Goal: Task Accomplishment & Management: Use online tool/utility

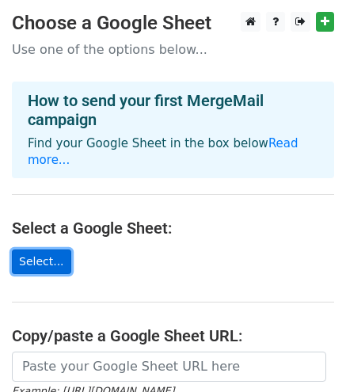
click at [35, 249] on link "Select..." at bounding box center [41, 261] width 59 height 25
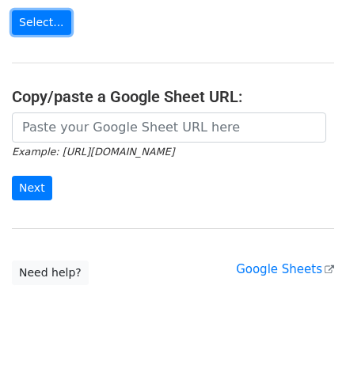
scroll to position [238, 0]
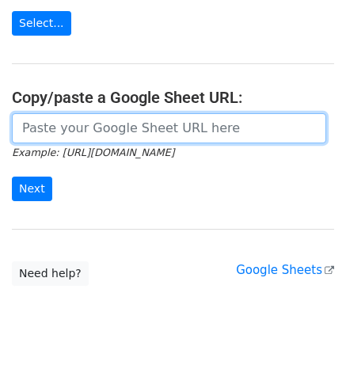
click at [86, 119] on input "url" at bounding box center [169, 128] width 314 height 30
paste input "https://docs.google.com/spreadsheets/d/10iXuSUzpvbtshC79LnwLY1quUO2LbwWJx3CoDNd…"
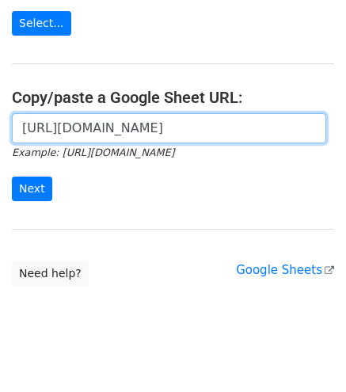
scroll to position [0, 358]
type input "https://docs.google.com/spreadsheets/d/10iXuSUzpvbtshC79LnwLY1quUO2LbwWJx3CoDNd…"
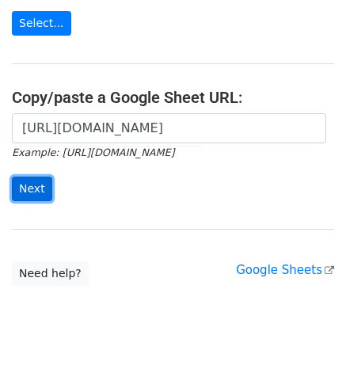
scroll to position [0, 0]
click at [36, 176] on input "Next" at bounding box center [32, 188] width 40 height 25
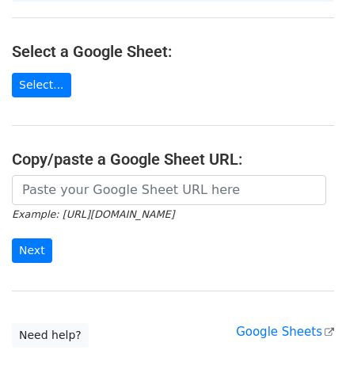
scroll to position [177, 0]
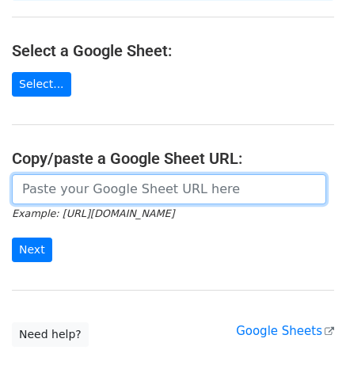
click at [146, 176] on input "url" at bounding box center [169, 189] width 314 height 30
paste input "https://docs.google.com/spreadsheets/d/10iXuSUzpvbtshC79LnwLY1quUO2LbwWJx3CoDNd…"
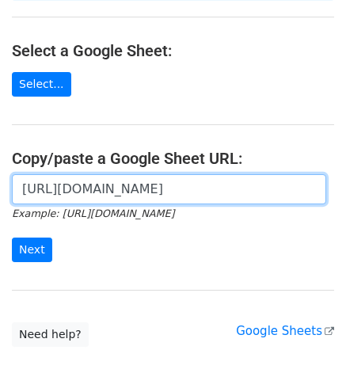
scroll to position [0, 358]
type input "https://docs.google.com/spreadsheets/d/10iXuSUzpvbtshC79LnwLY1quUO2LbwWJx3CoDNd…"
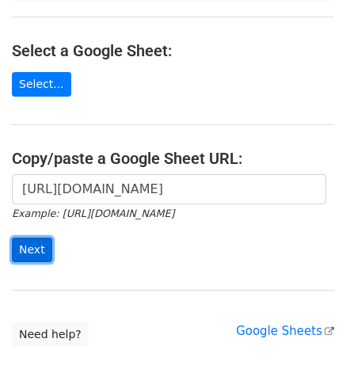
scroll to position [0, 0]
click at [30, 237] on input "Next" at bounding box center [32, 249] width 40 height 25
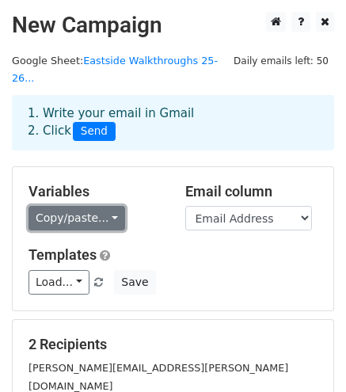
click at [97, 206] on link "Copy/paste..." at bounding box center [76, 218] width 97 height 25
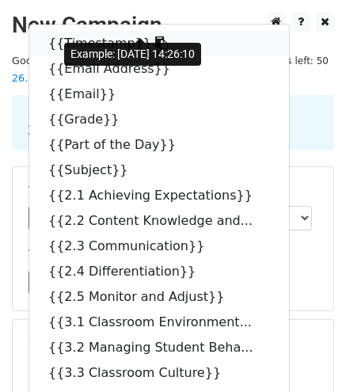
click at [97, 31] on link "{{Timestamp}}" at bounding box center [158, 43] width 259 height 25
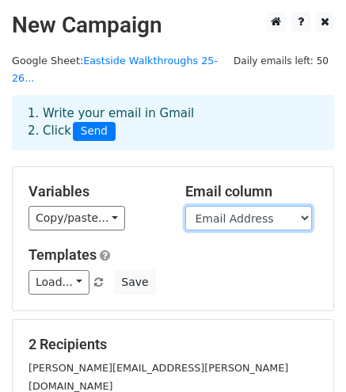
click at [303, 206] on select "Timestamp Email Address Email Grade Part of the Day Subject 2.1 Achieving Expec…" at bounding box center [248, 218] width 127 height 25
select select "Email"
click at [185, 206] on select "Timestamp Email Address Email Grade Part of the Day Subject 2.1 Achieving Expec…" at bounding box center [248, 218] width 127 height 25
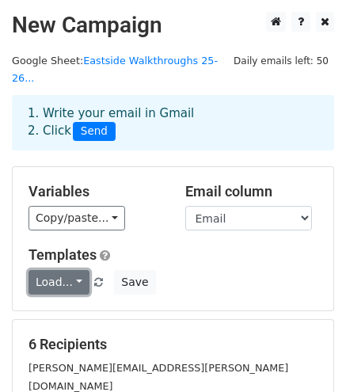
click at [60, 270] on link "Load..." at bounding box center [58, 282] width 61 height 25
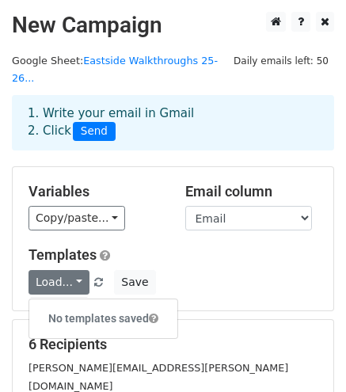
click at [172, 248] on div "Templates Load... No templates saved Save" at bounding box center [173, 270] width 312 height 48
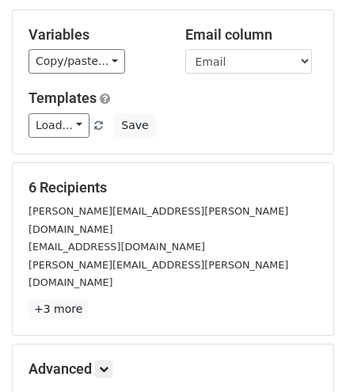
scroll to position [166, 0]
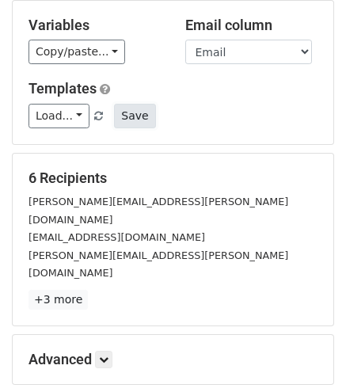
click at [133, 104] on button "Save" at bounding box center [134, 116] width 41 height 25
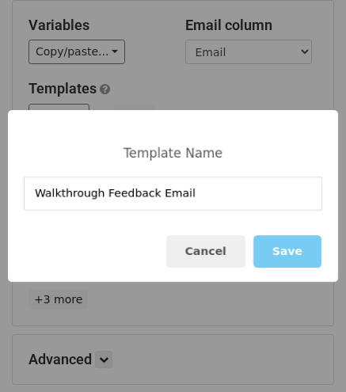
type input "Walkthrough Feedback Email"
click at [282, 249] on button "Save" at bounding box center [287, 251] width 68 height 32
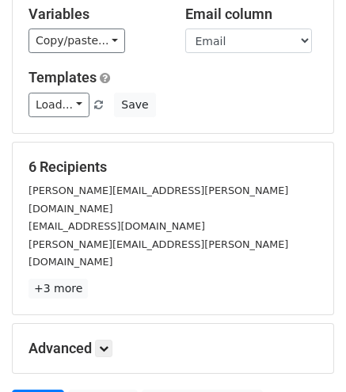
scroll to position [101, 0]
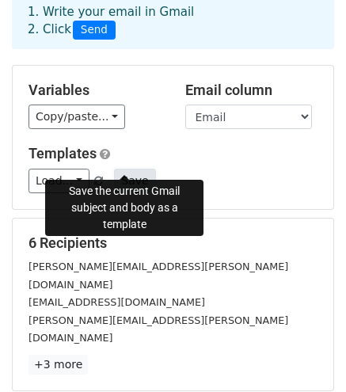
click at [121, 168] on button "Save" at bounding box center [134, 180] width 41 height 25
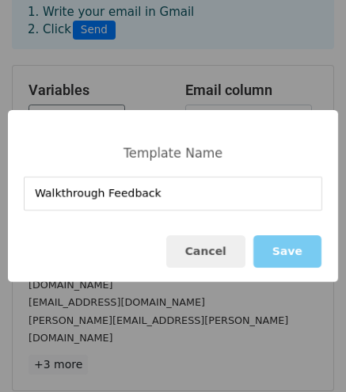
type input "Walkthrough Feedback"
click at [292, 248] on button "Save" at bounding box center [287, 251] width 68 height 32
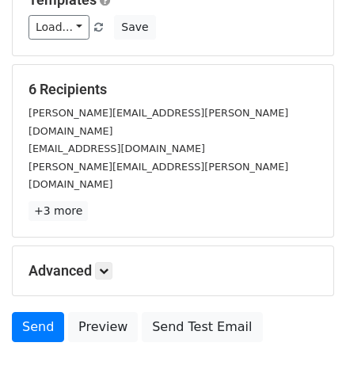
scroll to position [282, 0]
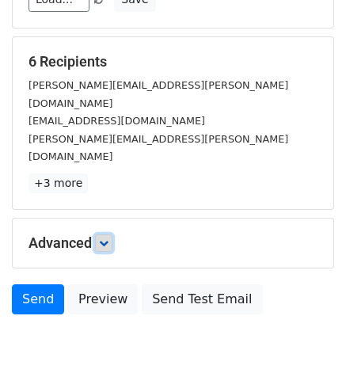
click at [106, 238] on icon at bounding box center [103, 242] width 9 height 9
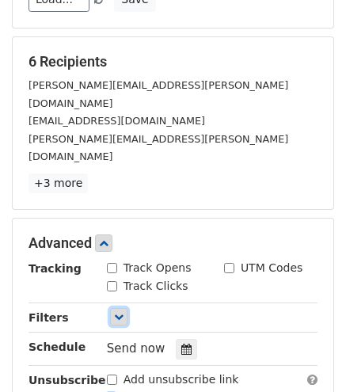
click at [114, 312] on icon at bounding box center [118, 316] width 9 height 9
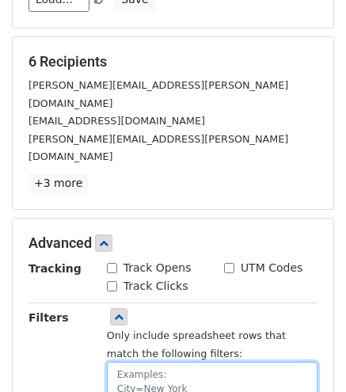
click at [137, 362] on textarea at bounding box center [212, 392] width 210 height 61
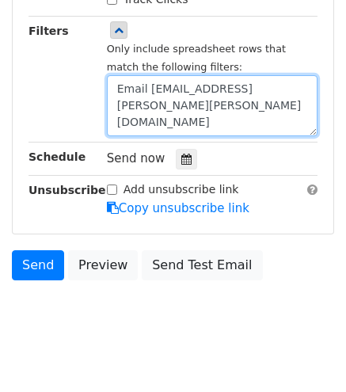
scroll to position [649, 0]
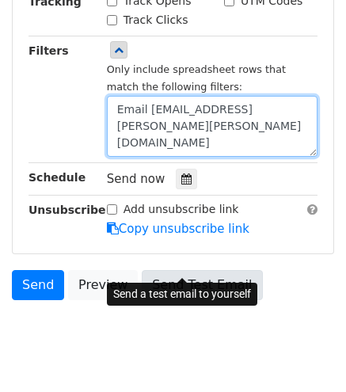
type textarea "Email Address=elvira.cortez@clevelandisd.org"
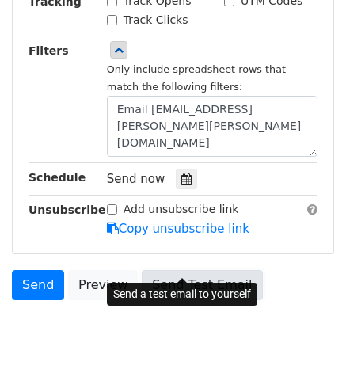
click at [174, 270] on link "Send Test Email" at bounding box center [202, 285] width 120 height 30
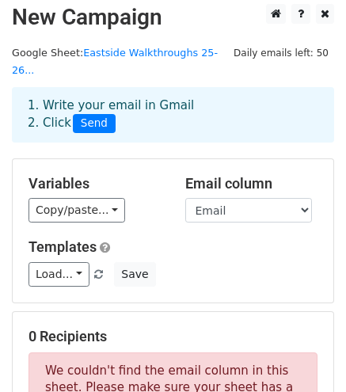
scroll to position [6, 0]
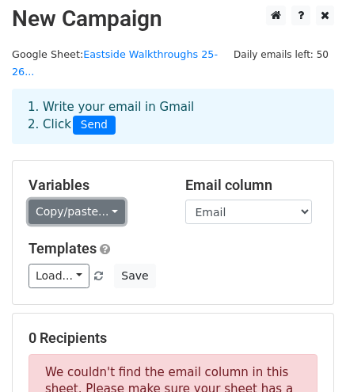
click at [104, 199] on link "Copy/paste..." at bounding box center [76, 211] width 97 height 25
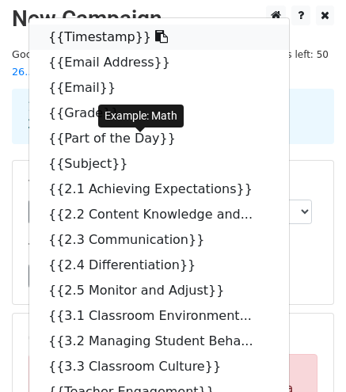
click at [109, 28] on link "{{Timestamp}}" at bounding box center [158, 37] width 259 height 25
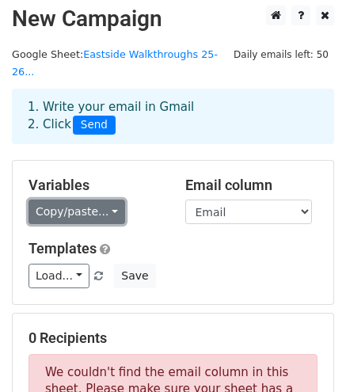
click at [99, 199] on link "Copy/paste..." at bounding box center [76, 211] width 97 height 25
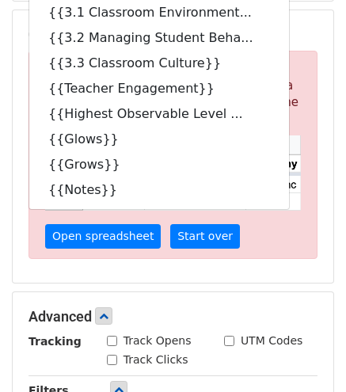
scroll to position [301, 0]
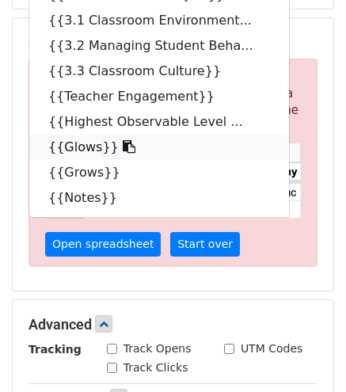
click at [78, 134] on link "{{Glows}}" at bounding box center [158, 146] width 259 height 25
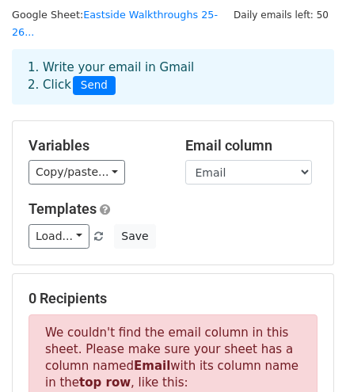
scroll to position [0, 0]
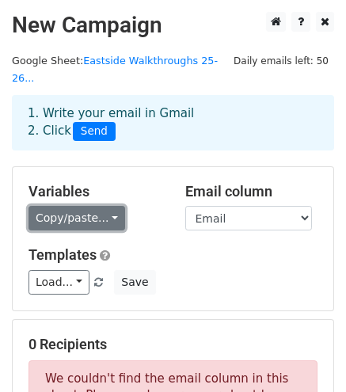
click at [110, 206] on link "Copy/paste..." at bounding box center [76, 218] width 97 height 25
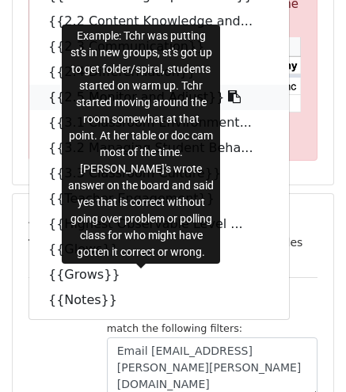
scroll to position [411, 0]
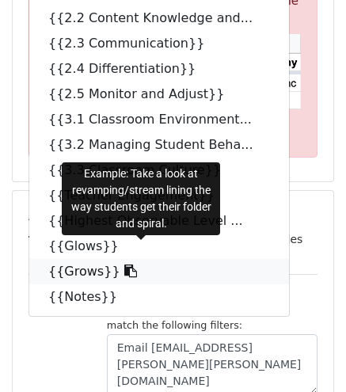
click at [124, 264] on icon at bounding box center [130, 270] width 13 height 13
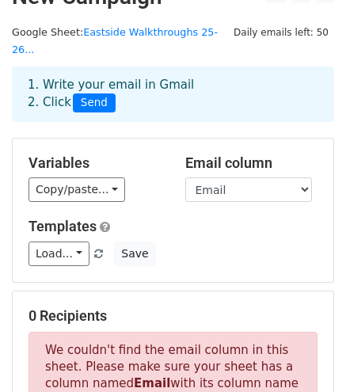
scroll to position [27, 0]
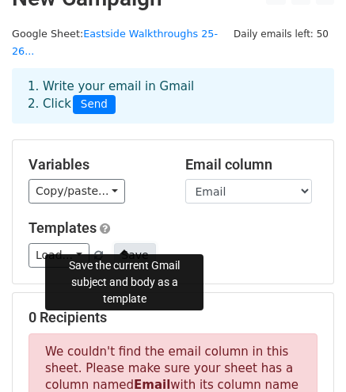
click at [119, 243] on button "Save" at bounding box center [134, 255] width 41 height 25
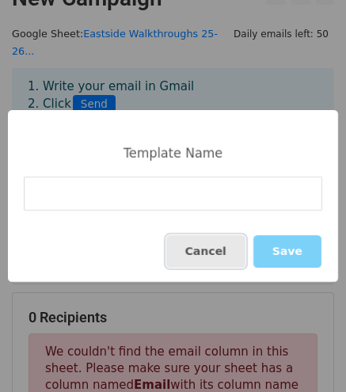
click at [220, 256] on button "Cancel" at bounding box center [205, 251] width 79 height 32
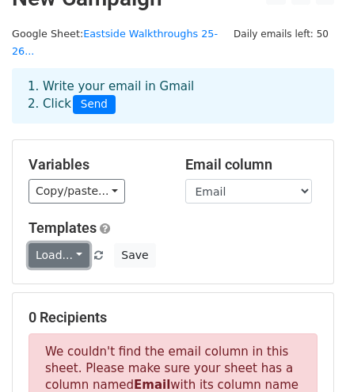
click at [74, 243] on link "Load..." at bounding box center [58, 255] width 61 height 25
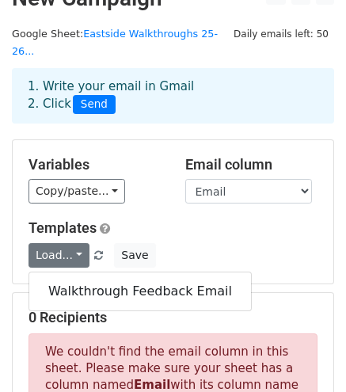
click at [178, 243] on div "Load... Walkthrough Feedback Email Save" at bounding box center [173, 255] width 312 height 25
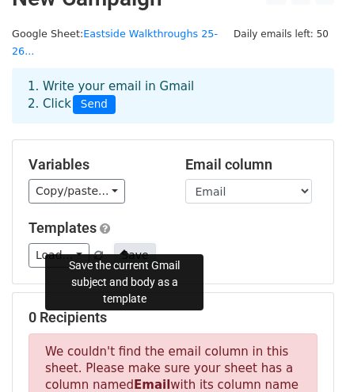
click at [131, 243] on button "Save" at bounding box center [134, 255] width 41 height 25
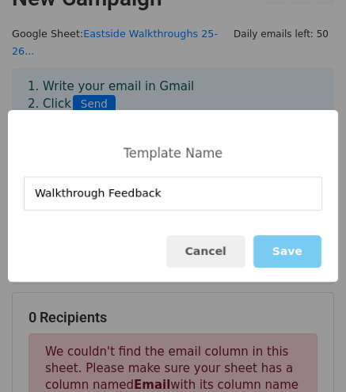
type input "Walkthrough Feedback"
click at [282, 245] on button "Save" at bounding box center [287, 251] width 68 height 32
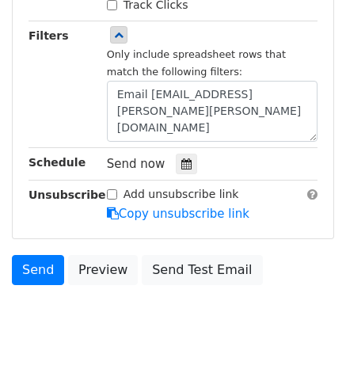
scroll to position [668, 0]
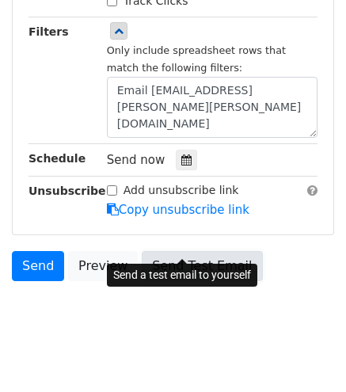
click at [191, 251] on link "Send Test Email" at bounding box center [202, 266] width 120 height 30
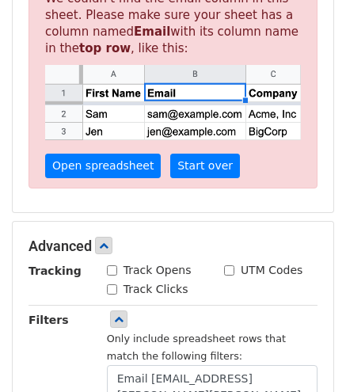
scroll to position [223, 0]
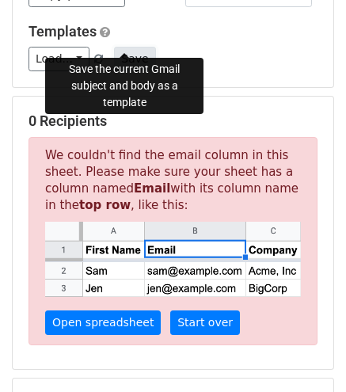
click at [123, 47] on button "Save" at bounding box center [134, 59] width 41 height 25
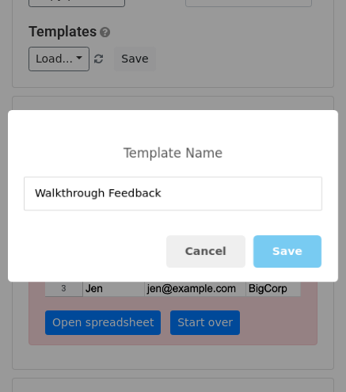
type input "Walkthrough Feedback"
click at [280, 258] on button "Save" at bounding box center [287, 251] width 68 height 32
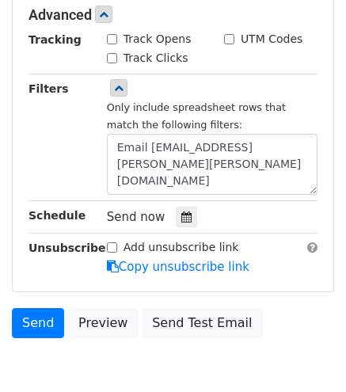
scroll to position [668, 0]
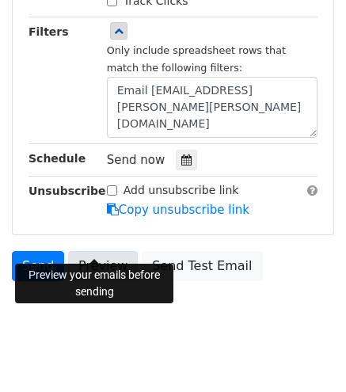
click at [104, 251] on link "Preview" at bounding box center [103, 266] width 70 height 30
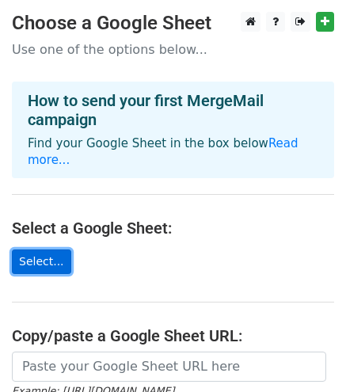
click at [51, 249] on link "Select..." at bounding box center [41, 261] width 59 height 25
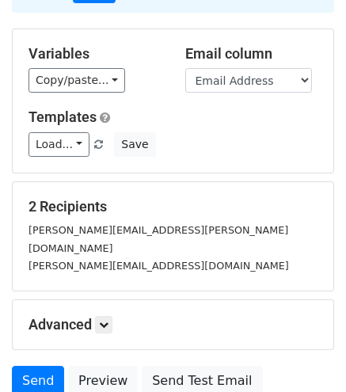
scroll to position [152, 0]
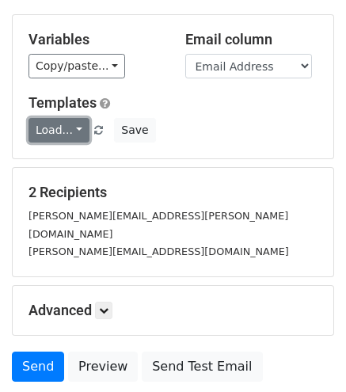
click at [60, 118] on link "Load..." at bounding box center [58, 130] width 61 height 25
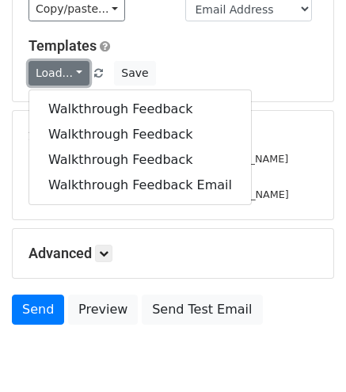
scroll to position [203, 0]
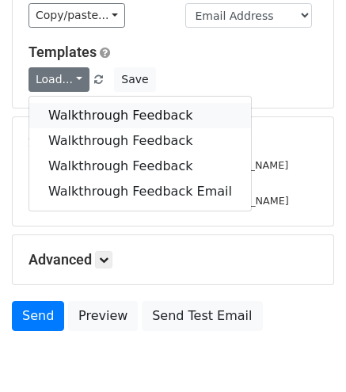
click at [63, 103] on link "Walkthrough Feedback" at bounding box center [140, 115] width 222 height 25
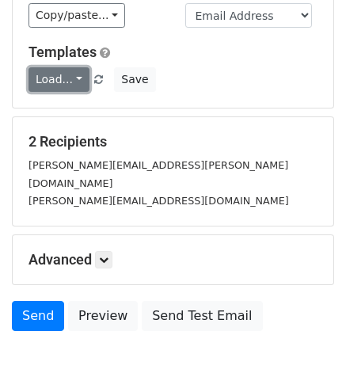
click at [73, 67] on link "Load..." at bounding box center [58, 79] width 61 height 25
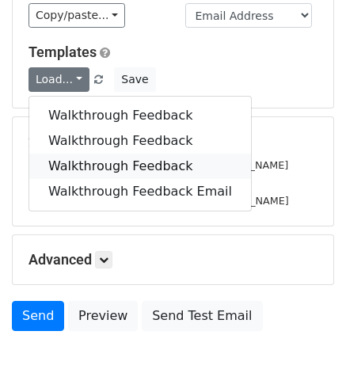
click at [70, 153] on link "Walkthrough Feedback" at bounding box center [140, 165] width 222 height 25
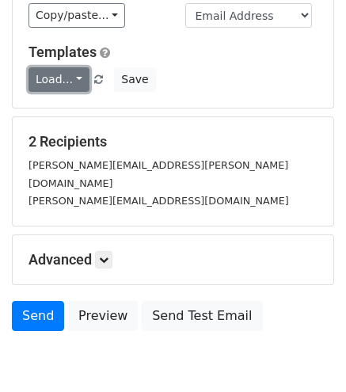
click at [41, 70] on link "Load..." at bounding box center [58, 79] width 61 height 25
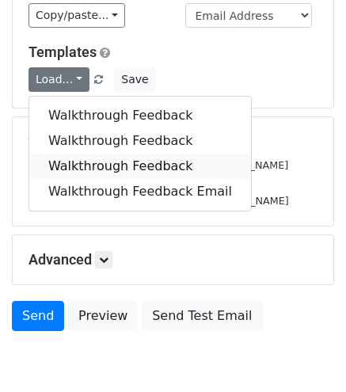
click at [66, 153] on link "Walkthrough Feedback" at bounding box center [140, 165] width 222 height 25
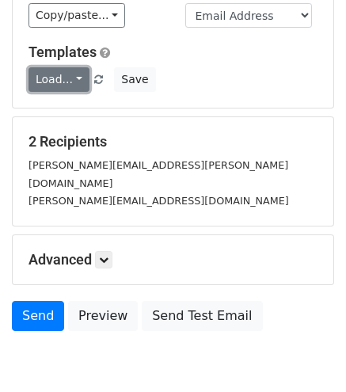
click at [55, 67] on link "Load..." at bounding box center [58, 79] width 61 height 25
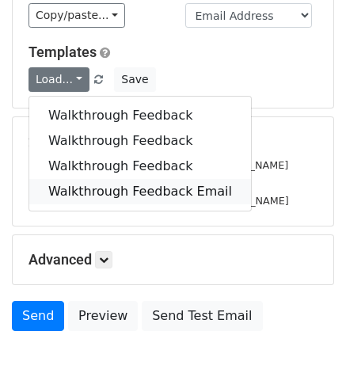
click at [52, 180] on link "Walkthrough Feedback Email" at bounding box center [140, 191] width 222 height 25
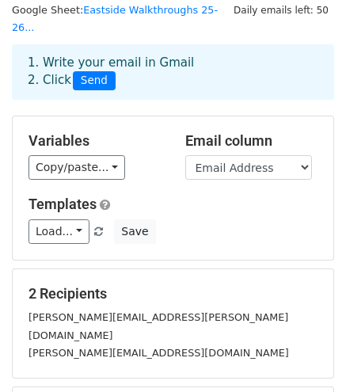
scroll to position [42, 0]
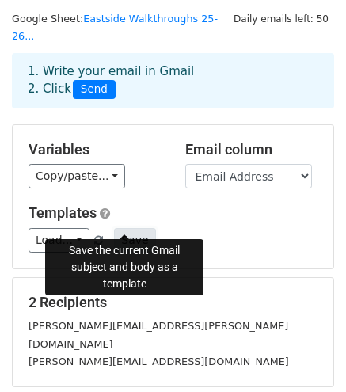
click at [123, 228] on button "Save" at bounding box center [134, 240] width 41 height 25
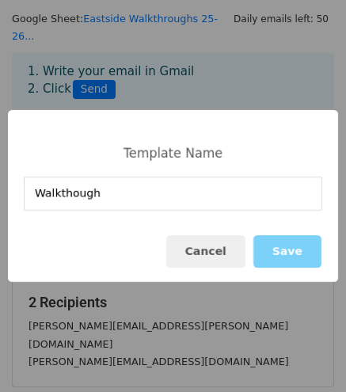
click at [69, 194] on input "Walkthough" at bounding box center [173, 193] width 298 height 34
click at [125, 195] on input "Walkthrough" at bounding box center [173, 193] width 298 height 34
type input "Walkthrough Feedback"
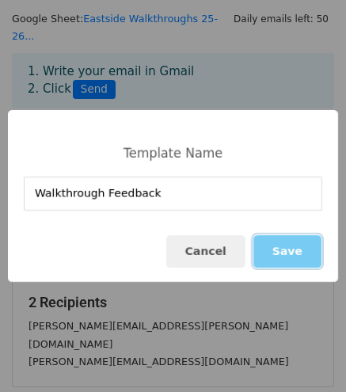
click at [282, 250] on button "Save" at bounding box center [287, 251] width 68 height 32
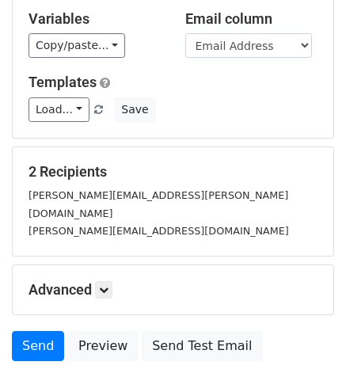
scroll to position [237, 0]
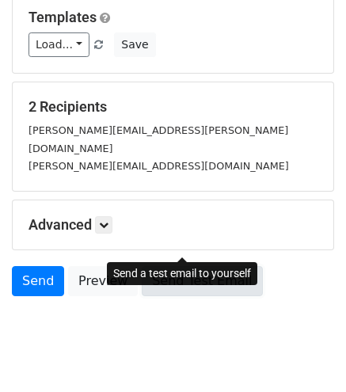
click at [166, 266] on link "Send Test Email" at bounding box center [202, 281] width 120 height 30
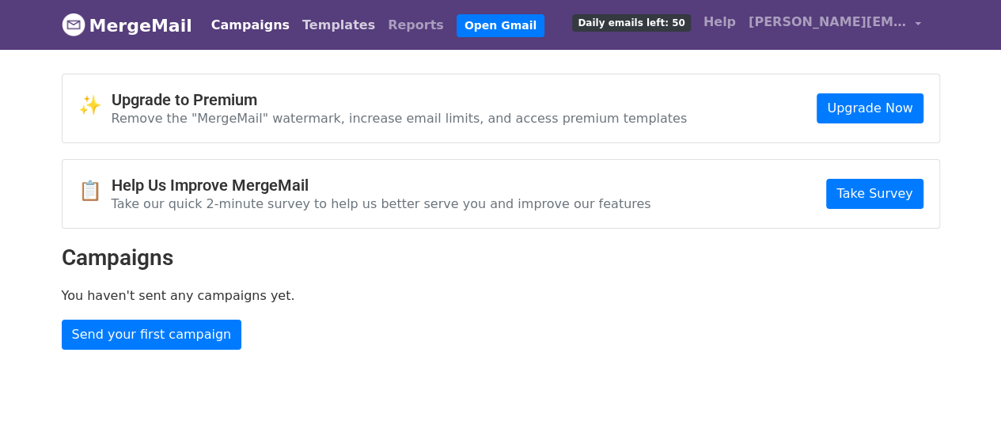
click at [317, 17] on link "Templates" at bounding box center [338, 25] width 85 height 32
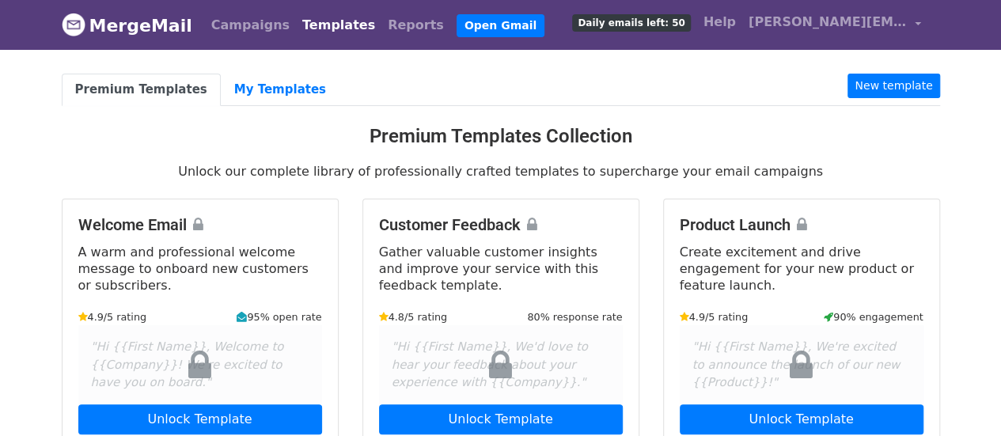
click at [184, 89] on link "Premium Templates" at bounding box center [141, 90] width 159 height 32
click at [256, 76] on link "My Templates" at bounding box center [280, 90] width 119 height 32
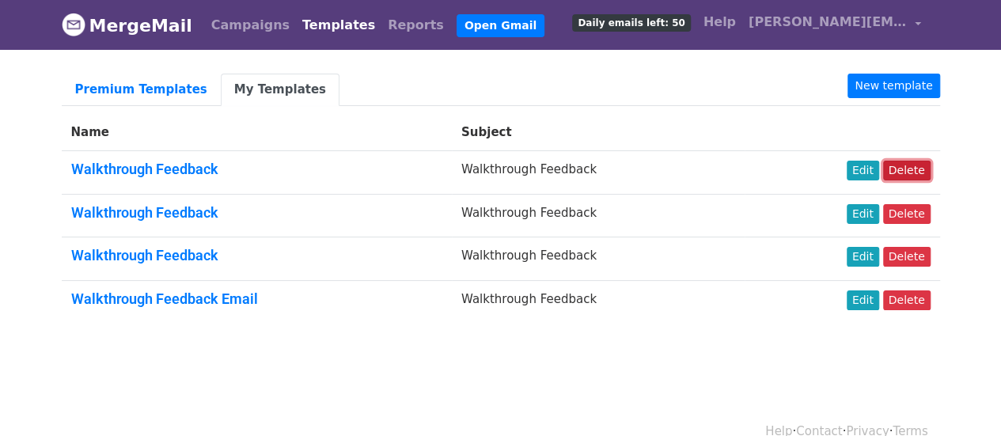
click at [914, 163] on link "Delete" at bounding box center [906, 171] width 47 height 20
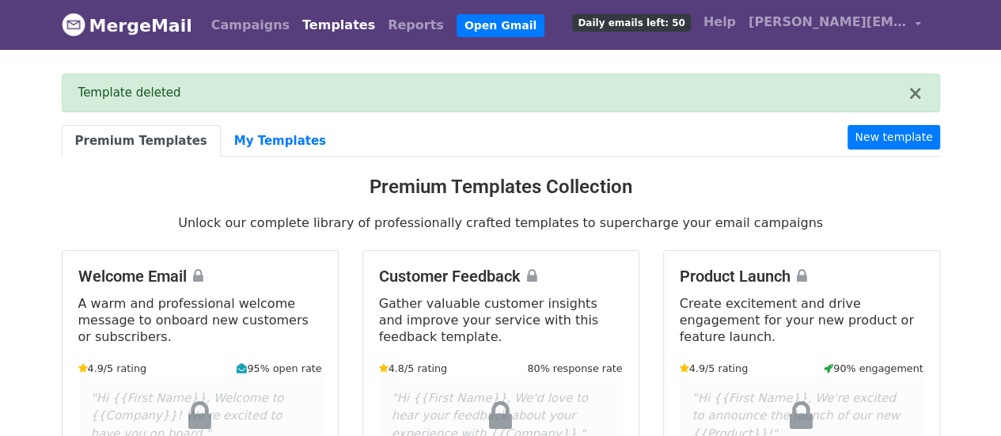
click at [302, 31] on link "Templates" at bounding box center [338, 25] width 85 height 32
click at [302, 26] on link "Templates" at bounding box center [338, 25] width 85 height 32
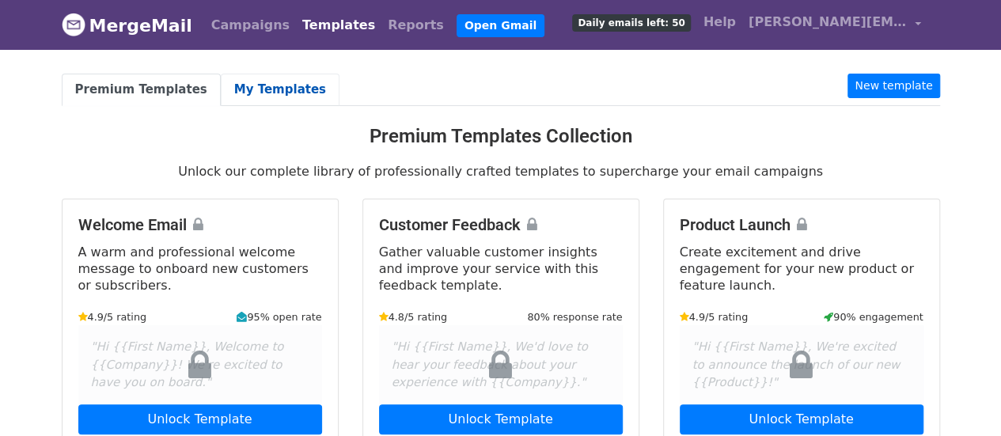
click at [240, 78] on link "My Templates" at bounding box center [280, 90] width 119 height 32
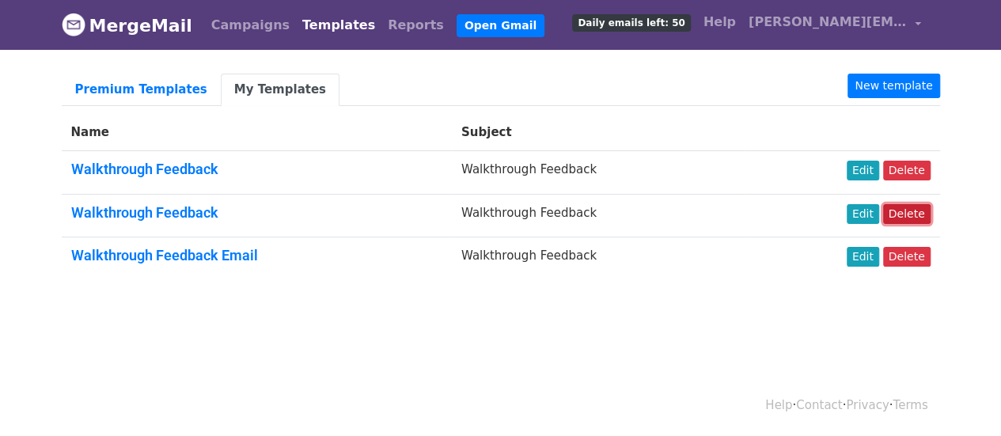
click at [903, 206] on link "Delete" at bounding box center [906, 214] width 47 height 20
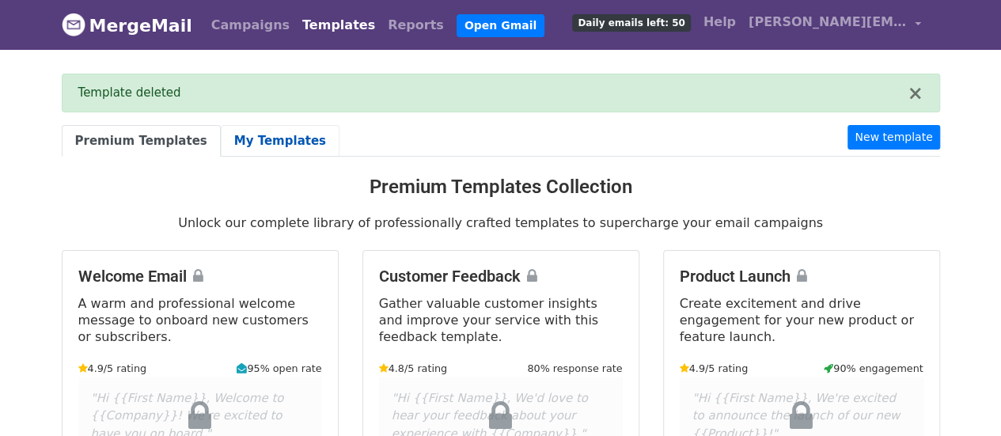
click at [248, 146] on link "My Templates" at bounding box center [280, 141] width 119 height 32
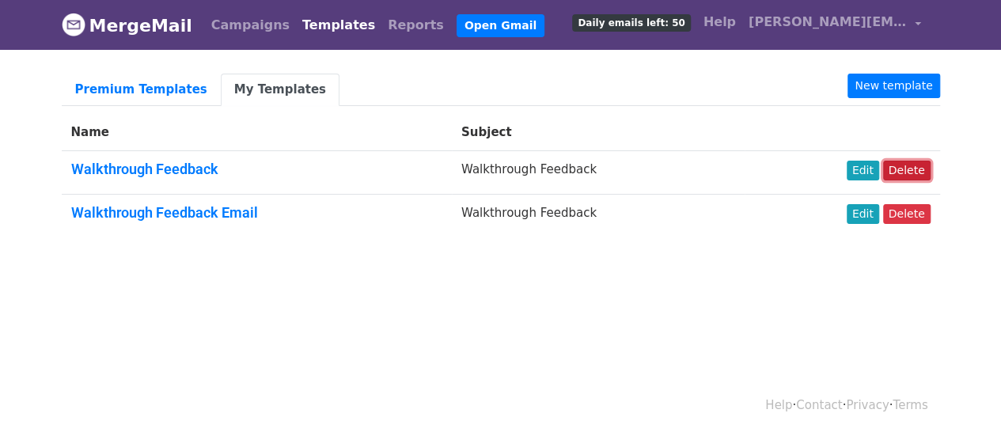
click at [895, 166] on link "Delete" at bounding box center [906, 171] width 47 height 20
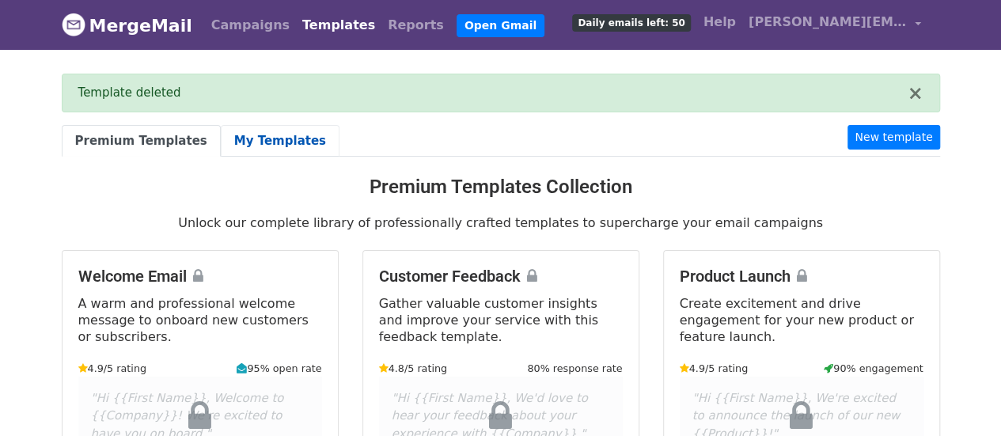
click at [221, 134] on link "My Templates" at bounding box center [280, 141] width 119 height 32
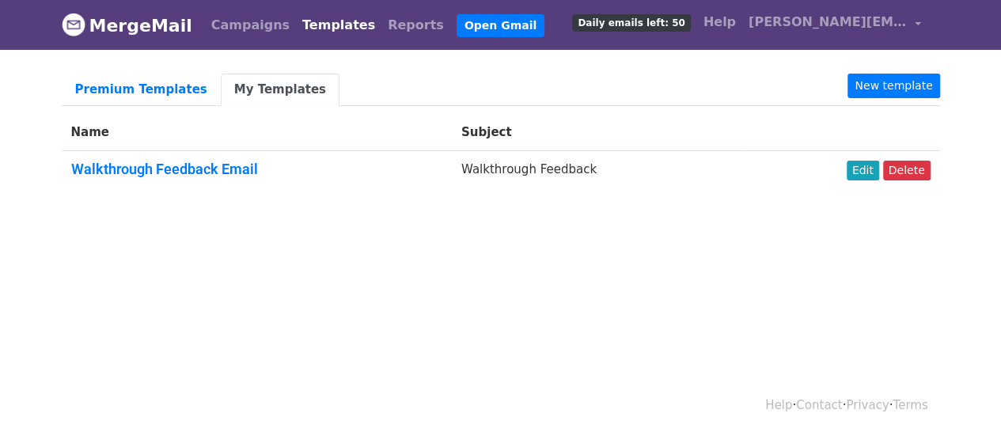
click at [256, 75] on link "My Templates" at bounding box center [280, 90] width 119 height 32
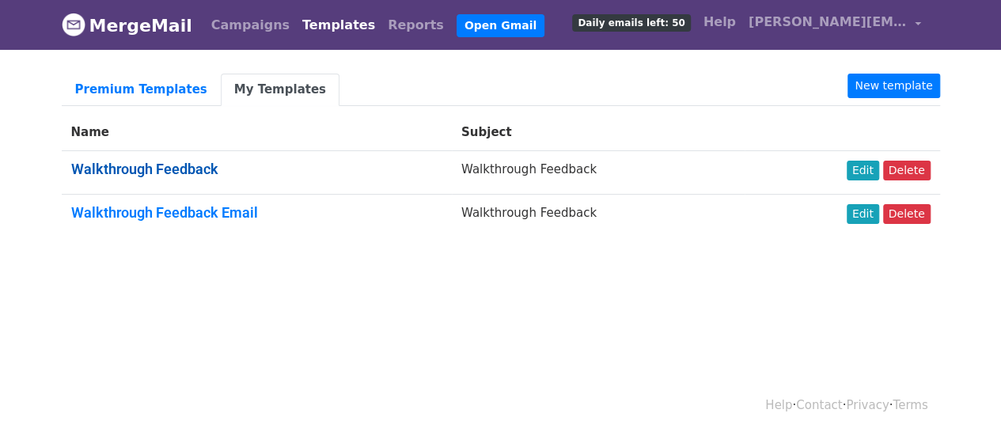
click at [172, 172] on link "Walkthrough Feedback" at bounding box center [144, 169] width 147 height 17
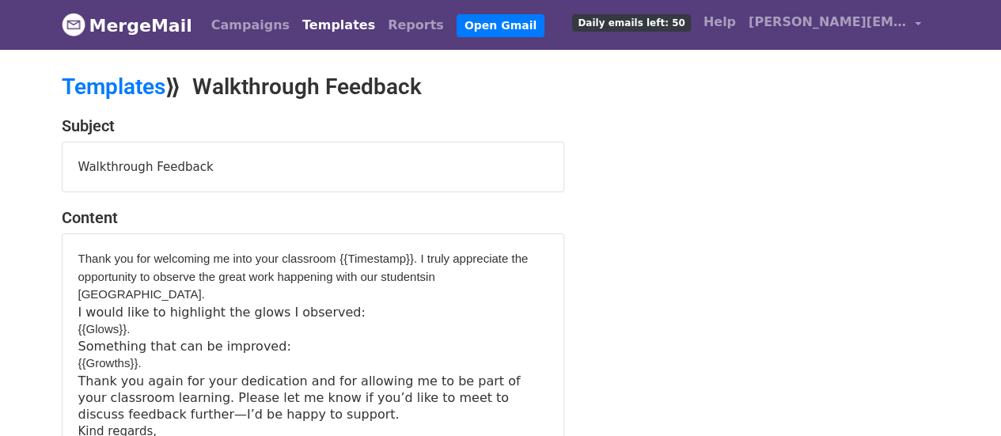
click at [305, 25] on link "Templates" at bounding box center [338, 25] width 85 height 32
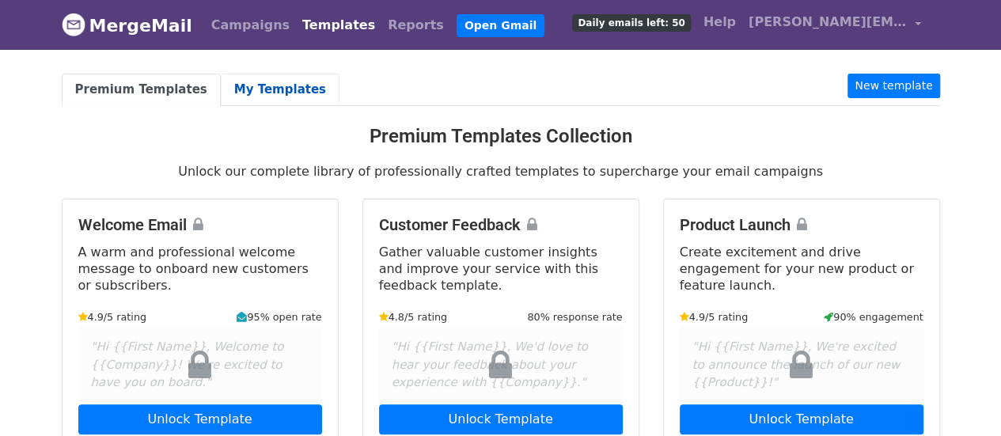
click at [246, 81] on link "My Templates" at bounding box center [280, 90] width 119 height 32
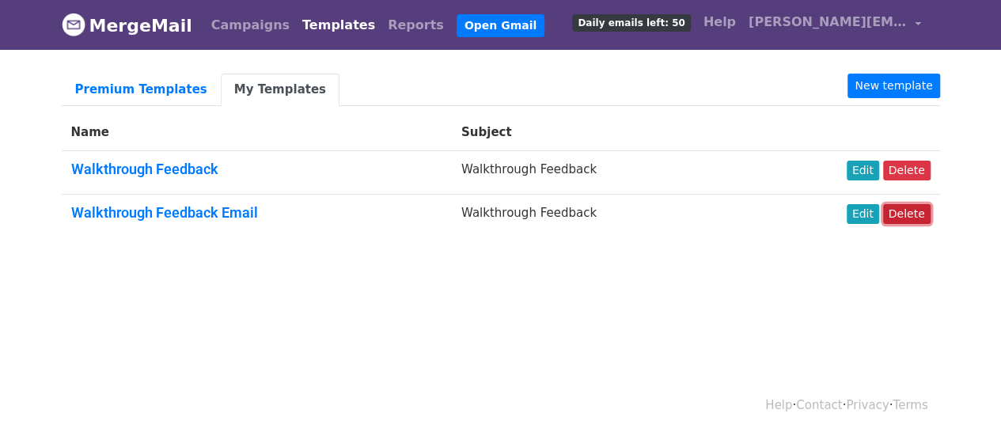
click at [908, 210] on link "Delete" at bounding box center [906, 214] width 47 height 20
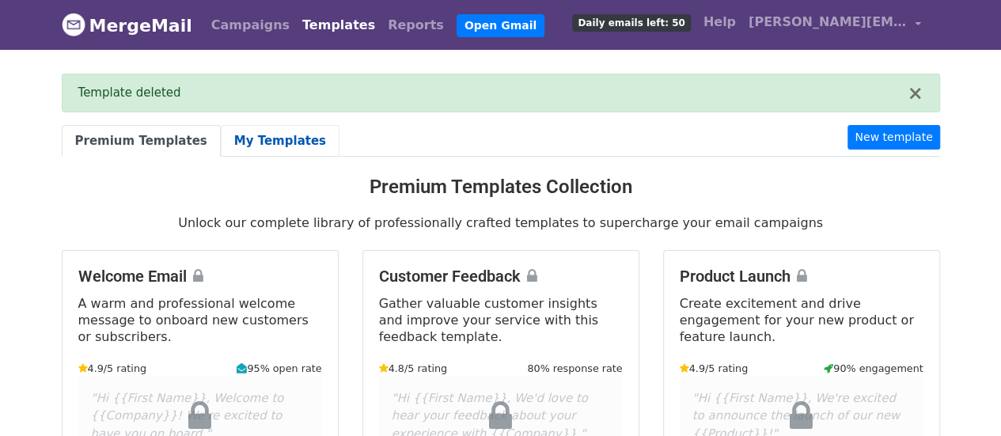
click at [242, 135] on link "My Templates" at bounding box center [280, 141] width 119 height 32
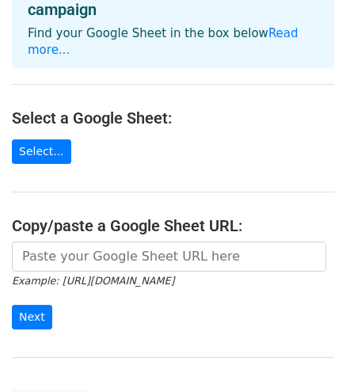
scroll to position [111, 0]
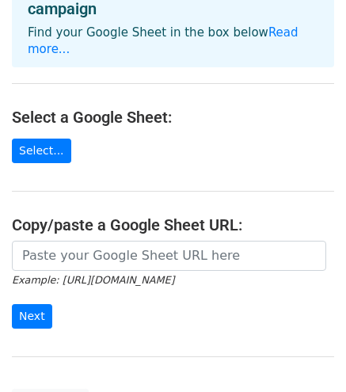
click at [61, 147] on main "Choose a Google Sheet Use one of the options below... How to send your first Me…" at bounding box center [173, 157] width 346 height 512
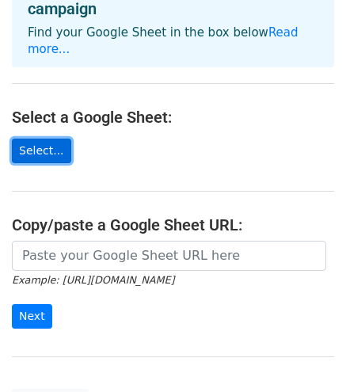
click at [53, 142] on link "Select..." at bounding box center [41, 150] width 59 height 25
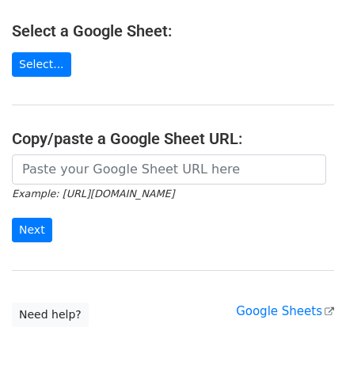
scroll to position [239, 0]
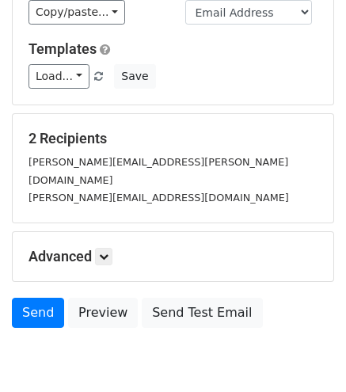
scroll to position [225, 0]
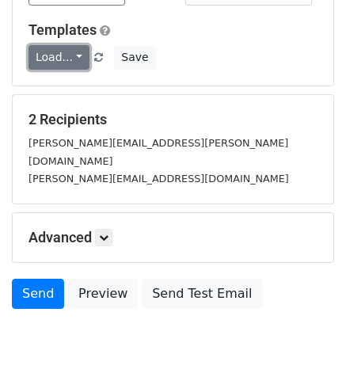
click at [71, 45] on link "Load..." at bounding box center [58, 57] width 61 height 25
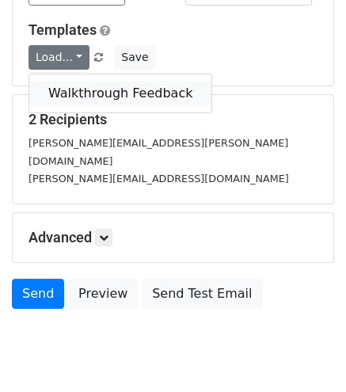
click at [71, 81] on link "Walkthrough Feedback" at bounding box center [120, 93] width 182 height 25
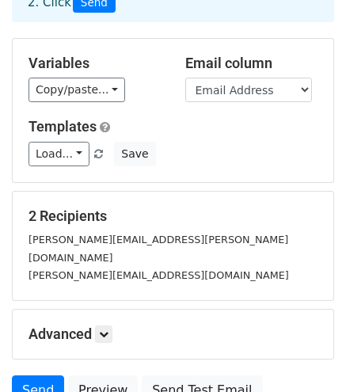
scroll to position [130, 0]
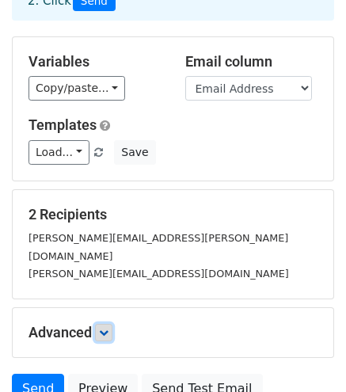
click at [101, 324] on link at bounding box center [103, 332] width 17 height 17
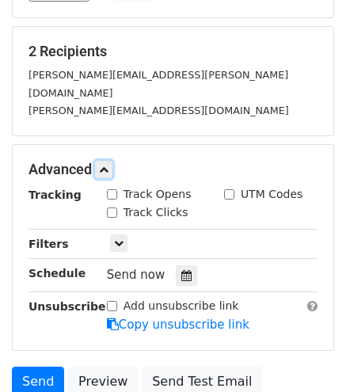
scroll to position [294, 0]
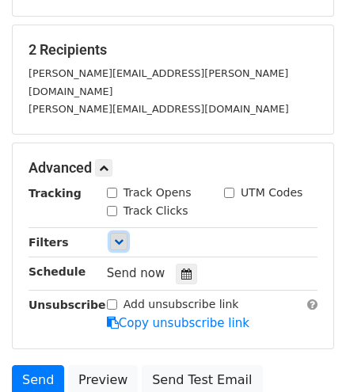
click at [119, 237] on icon at bounding box center [118, 241] width 9 height 9
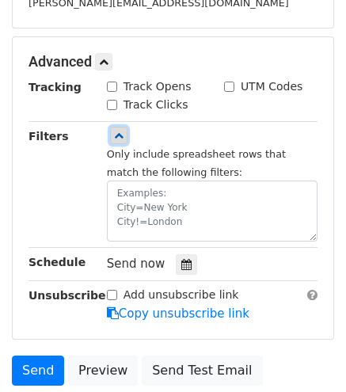
scroll to position [399, 0]
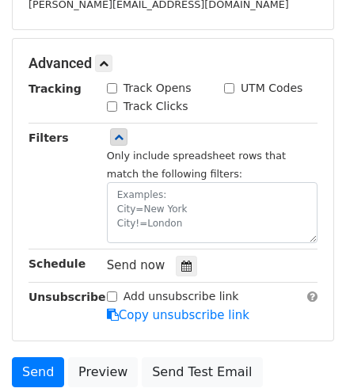
click at [42, 160] on div "Filters" at bounding box center [56, 186] width 78 height 115
click at [181, 260] on icon at bounding box center [186, 265] width 10 height 11
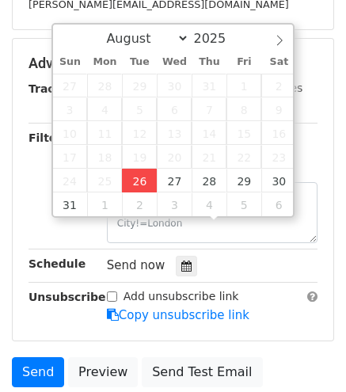
type input "[DATE] 16:37"
type input "04"
type input "37"
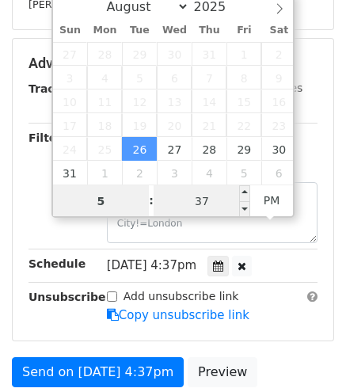
type input "5"
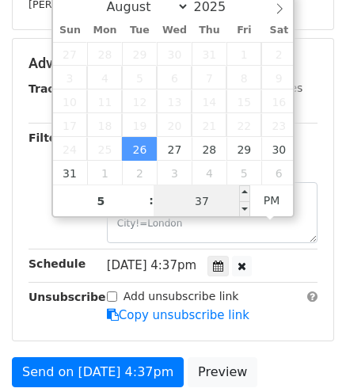
type input "[DATE] 17:37"
type input "05"
click at [205, 200] on input "37" at bounding box center [201, 201] width 97 height 32
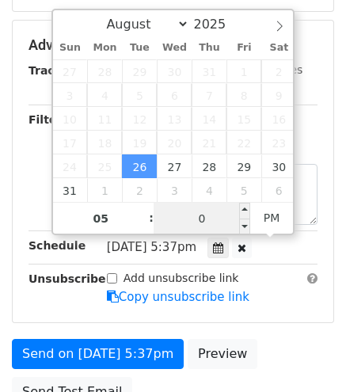
type input "00"
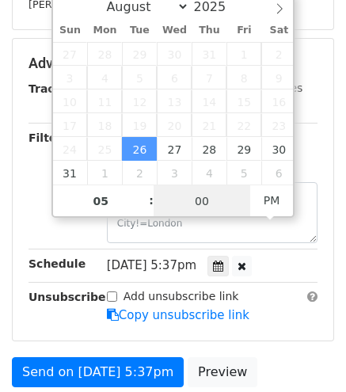
scroll to position [302, 0]
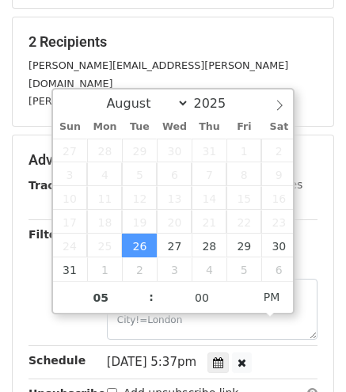
type input "[DATE] 17:00"
click at [239, 92] on div "[PERSON_NAME][EMAIL_ADDRESS][DOMAIN_NAME]" at bounding box center [173, 101] width 312 height 18
